Goal: Task Accomplishment & Management: Complete application form

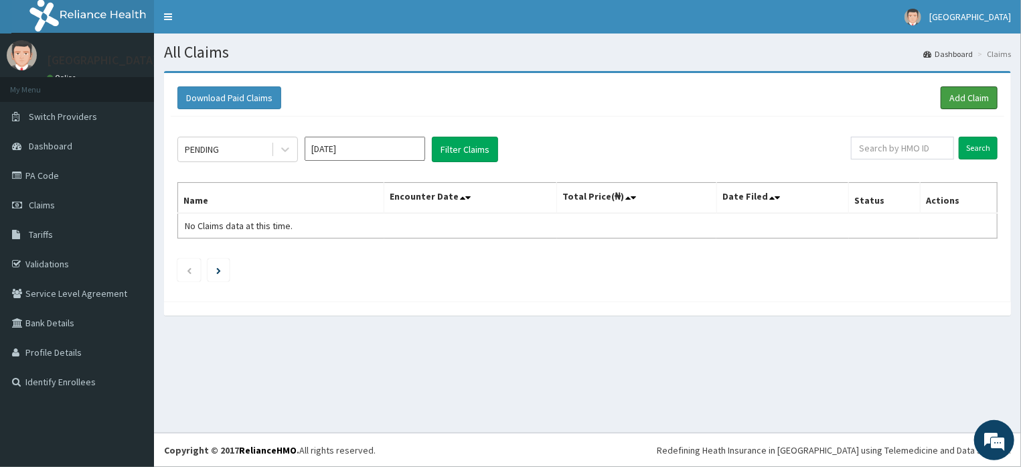
click at [976, 94] on link "Add Claim" at bounding box center [969, 97] width 57 height 23
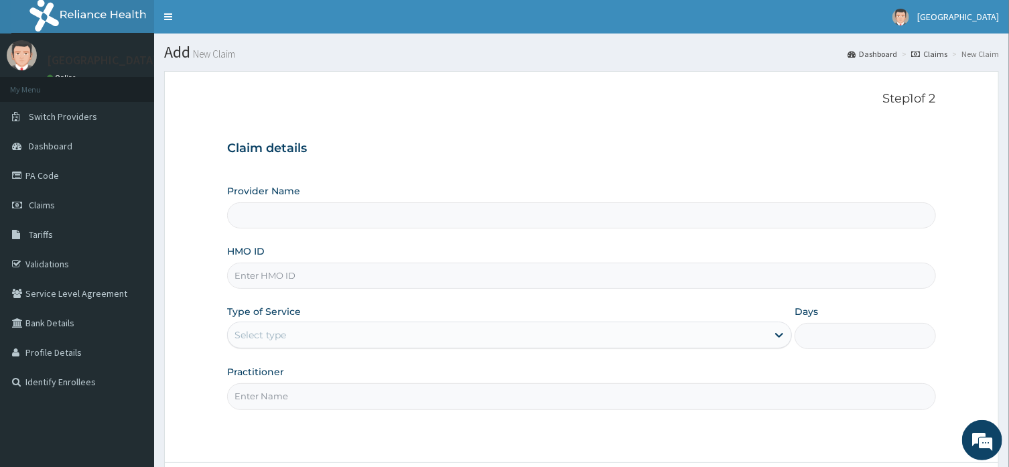
type input "Horeb [GEOGRAPHIC_DATA]"
